Goal: Navigation & Orientation: Find specific page/section

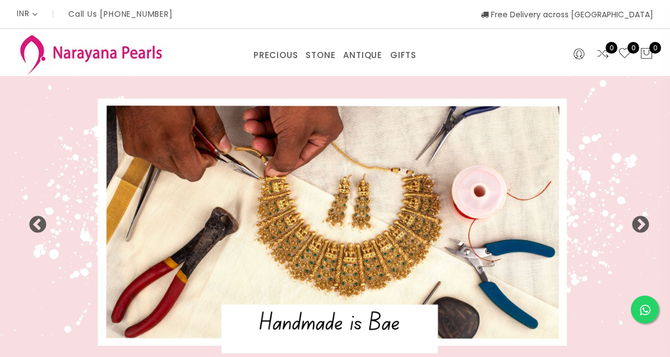
select select "INR"
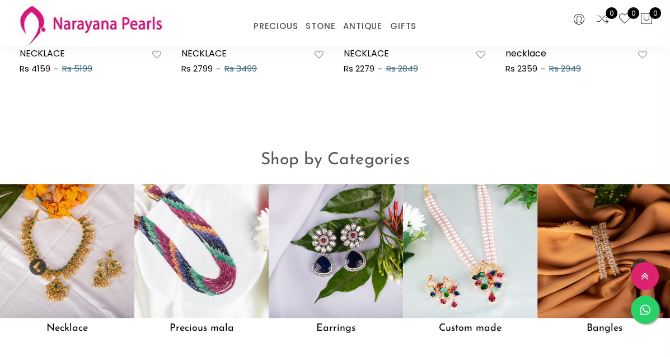
scroll to position [783, 0]
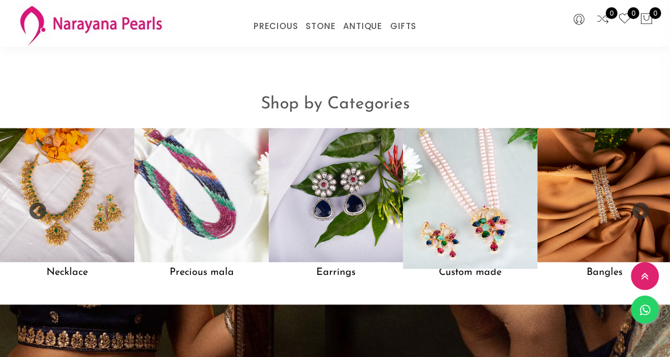
click at [464, 184] on img at bounding box center [470, 195] width 148 height 148
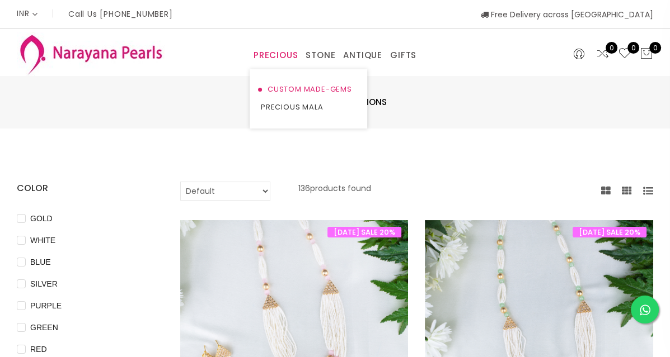
click at [283, 88] on link "CUSTOM MADE-GEMS" at bounding box center [308, 90] width 95 height 18
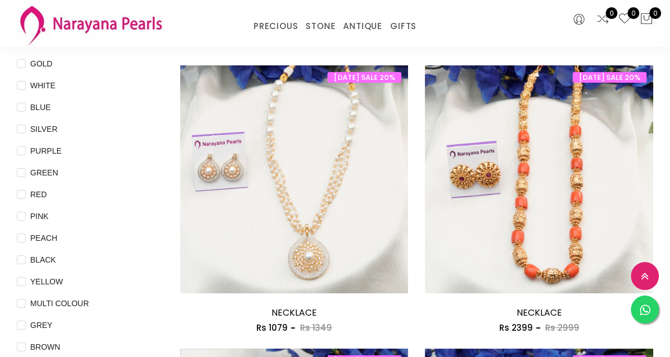
scroll to position [112, 0]
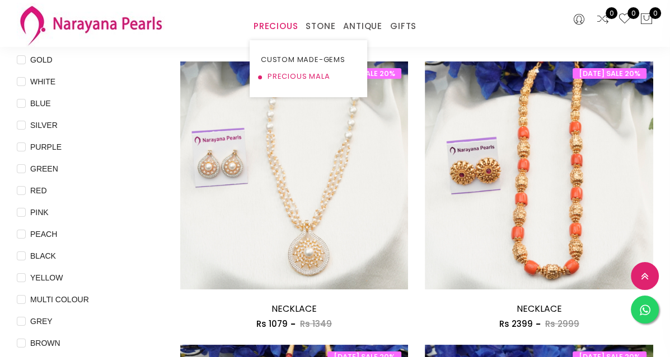
click at [281, 77] on link "PRECIOUS MALA" at bounding box center [308, 76] width 95 height 17
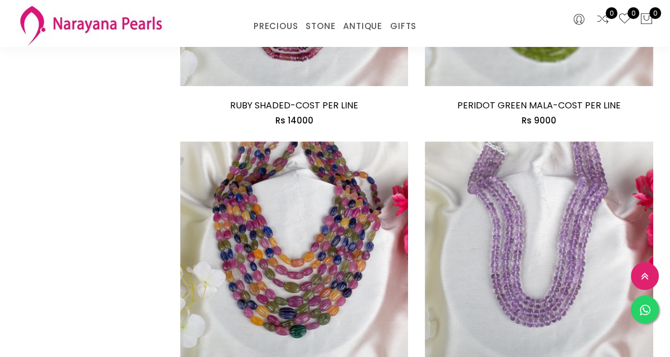
scroll to position [1677, 0]
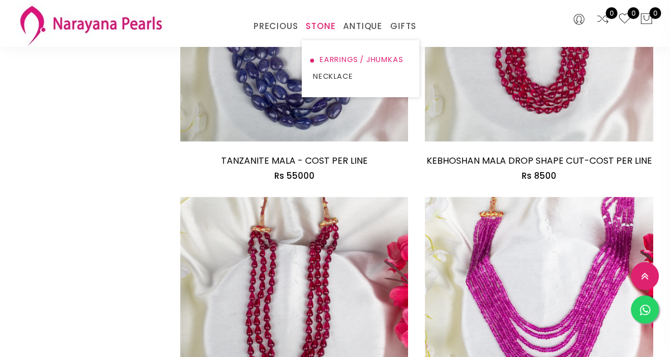
click at [329, 59] on link "EARRINGS / JHUMKAS" at bounding box center [360, 59] width 95 height 17
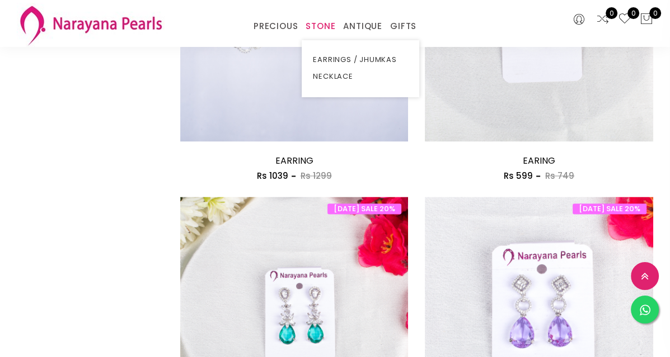
scroll to position [1610, 0]
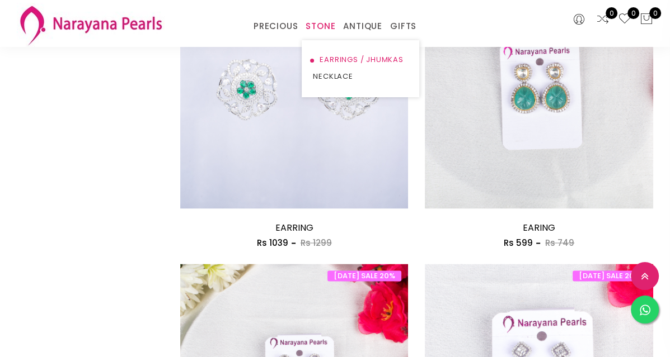
click at [329, 58] on link "EARRINGS / JHUMKAS" at bounding box center [360, 59] width 95 height 17
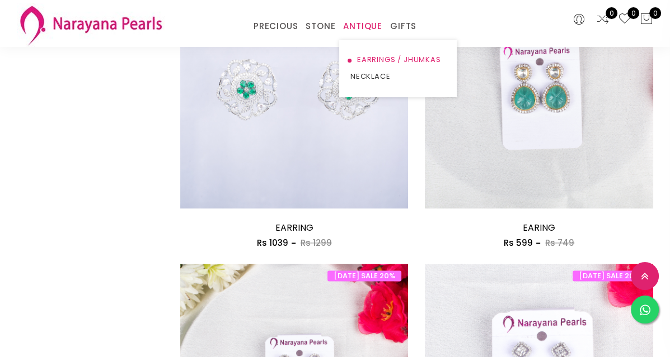
click at [367, 56] on link "EARRINGS / JHUMKAS" at bounding box center [397, 59] width 95 height 17
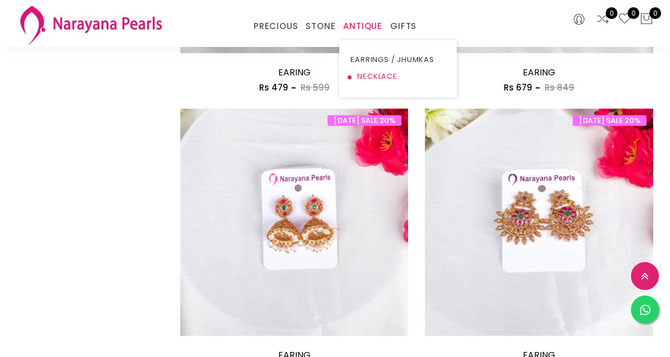
click at [362, 77] on link "NECKLACE" at bounding box center [397, 76] width 95 height 17
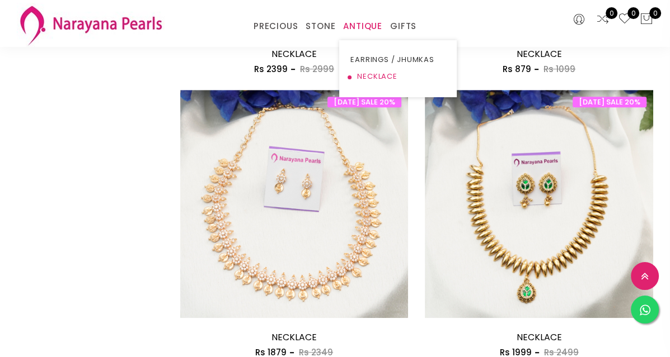
scroll to position [787, 0]
